Goal: Navigation & Orientation: Find specific page/section

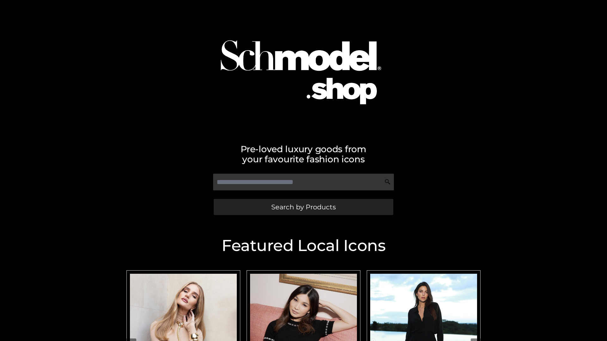
click at [303, 207] on span "Search by Products" at bounding box center [303, 207] width 64 height 7
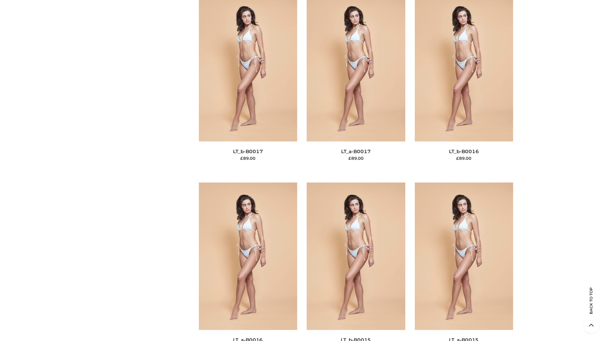
scroll to position [2077, 0]
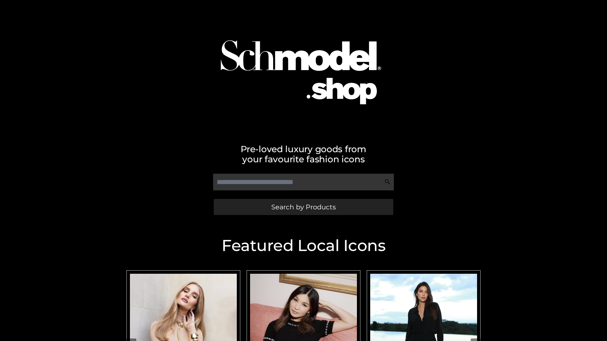
click at [303, 207] on span "Search by Products" at bounding box center [303, 207] width 64 height 7
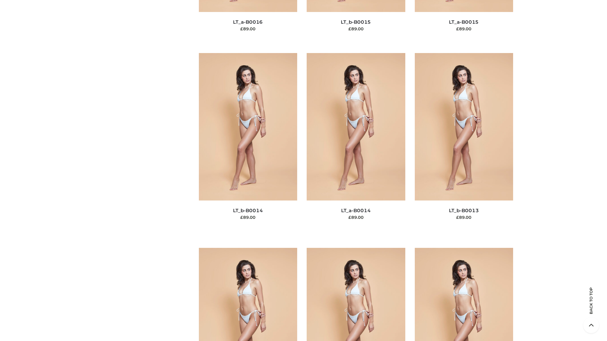
scroll to position [2248, 0]
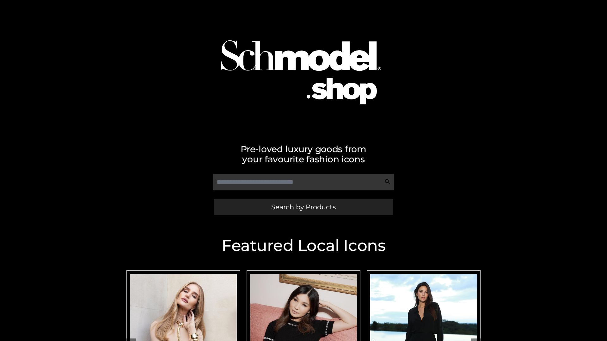
click at [303, 207] on span "Search by Products" at bounding box center [303, 207] width 64 height 7
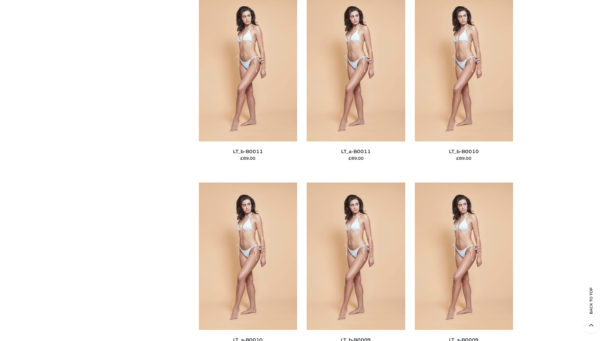
scroll to position [2839, 0]
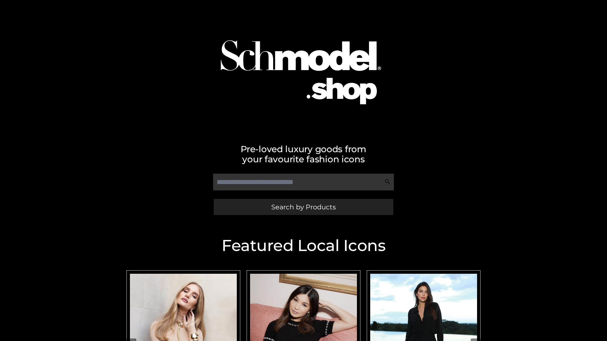
click at [303, 207] on span "Search by Products" at bounding box center [303, 207] width 64 height 7
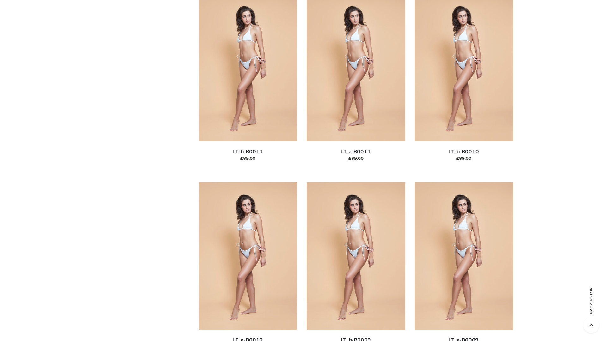
scroll to position [2839, 0]
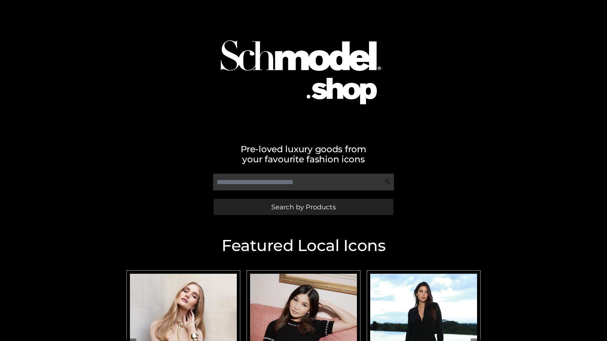
click at [303, 207] on span "Search by Products" at bounding box center [303, 207] width 64 height 7
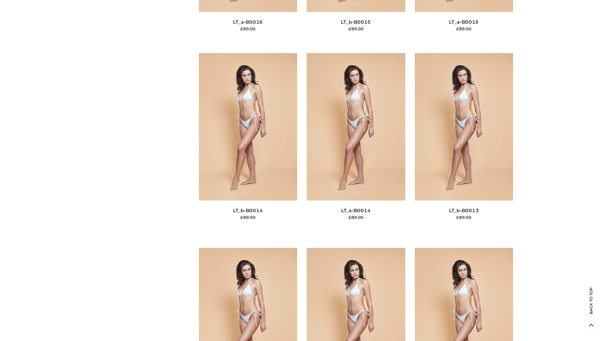
scroll to position [2248, 0]
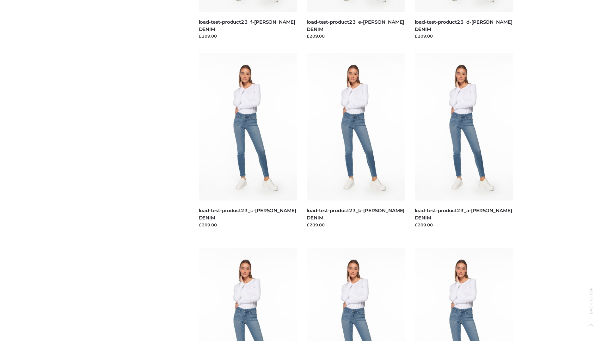
scroll to position [554, 0]
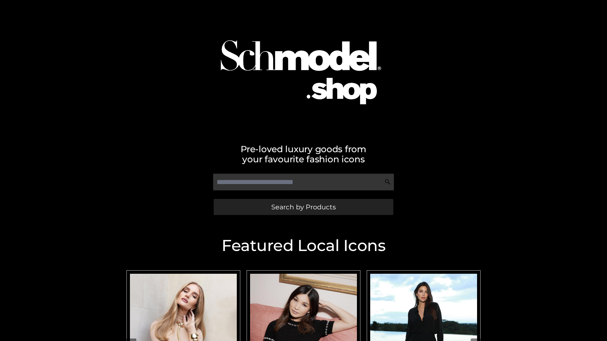
click at [303, 207] on span "Search by Products" at bounding box center [303, 207] width 64 height 7
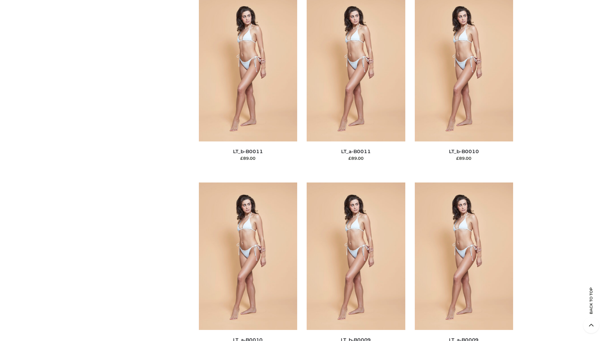
scroll to position [2839, 0]
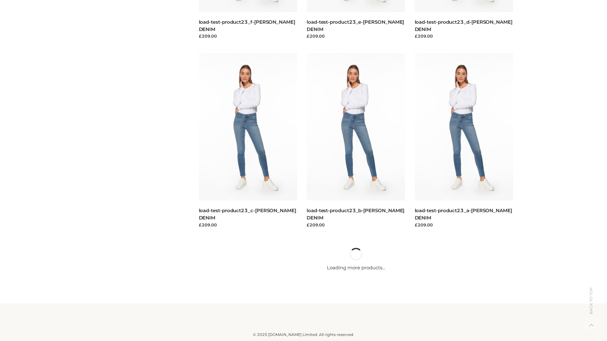
scroll to position [554, 0]
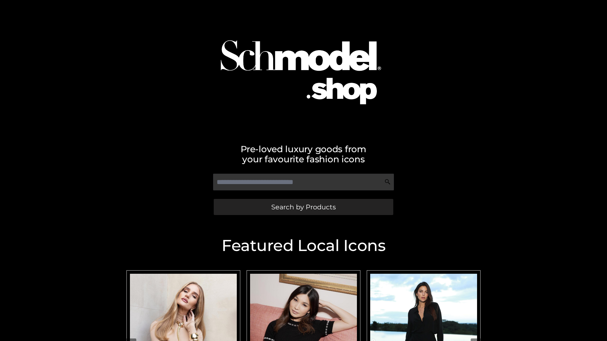
click at [303, 207] on span "Search by Products" at bounding box center [303, 207] width 64 height 7
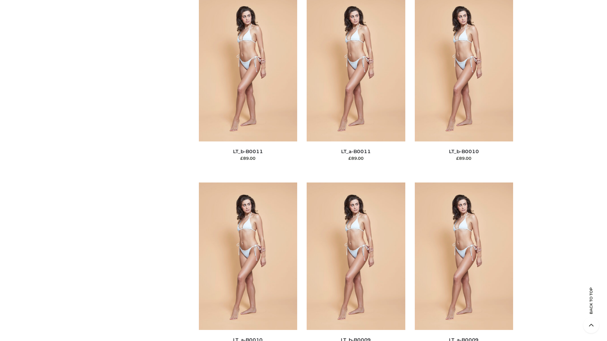
scroll to position [2839, 0]
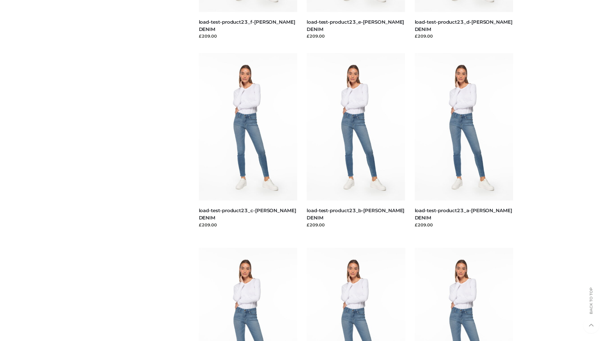
scroll to position [554, 0]
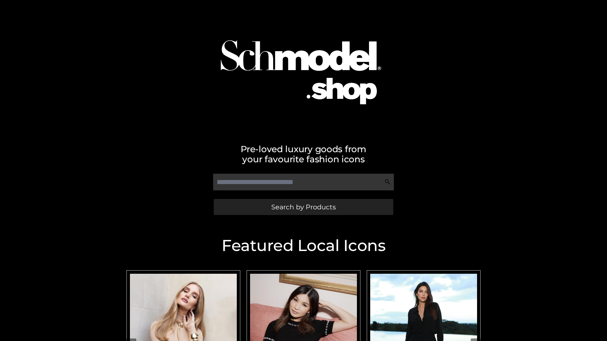
click at [303, 207] on span "Search by Products" at bounding box center [303, 207] width 64 height 7
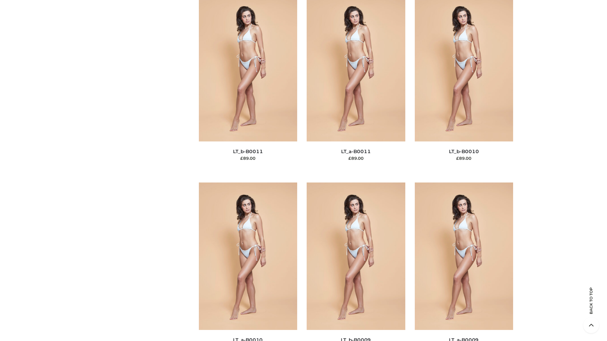
scroll to position [2839, 0]
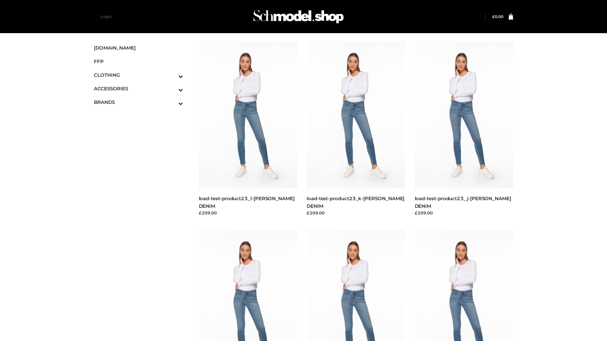
scroll to position [554, 0]
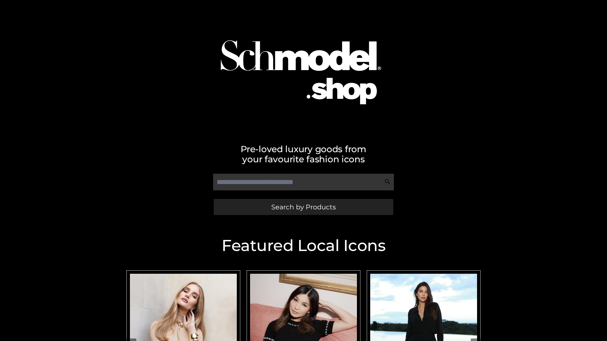
click at [303, 207] on span "Search by Products" at bounding box center [303, 207] width 64 height 7
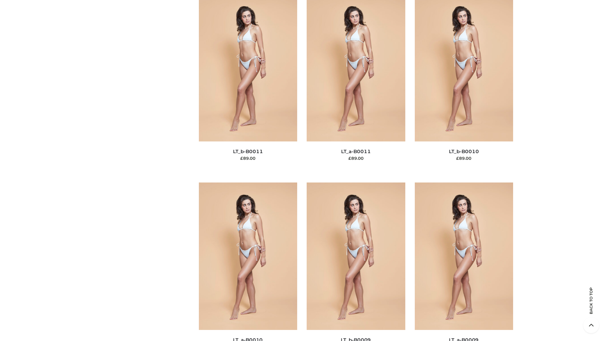
scroll to position [2839, 0]
